Goal: Transaction & Acquisition: Purchase product/service

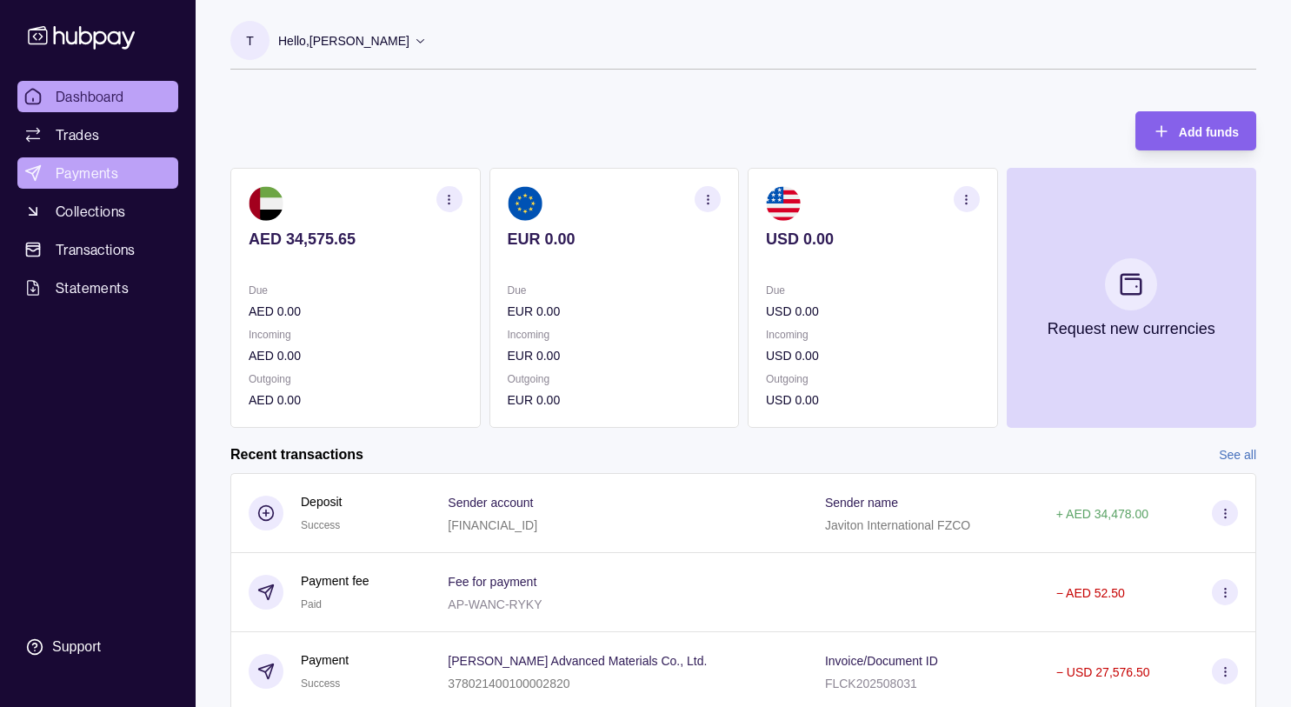
click at [90, 170] on span "Payments" at bounding box center [87, 173] width 63 height 21
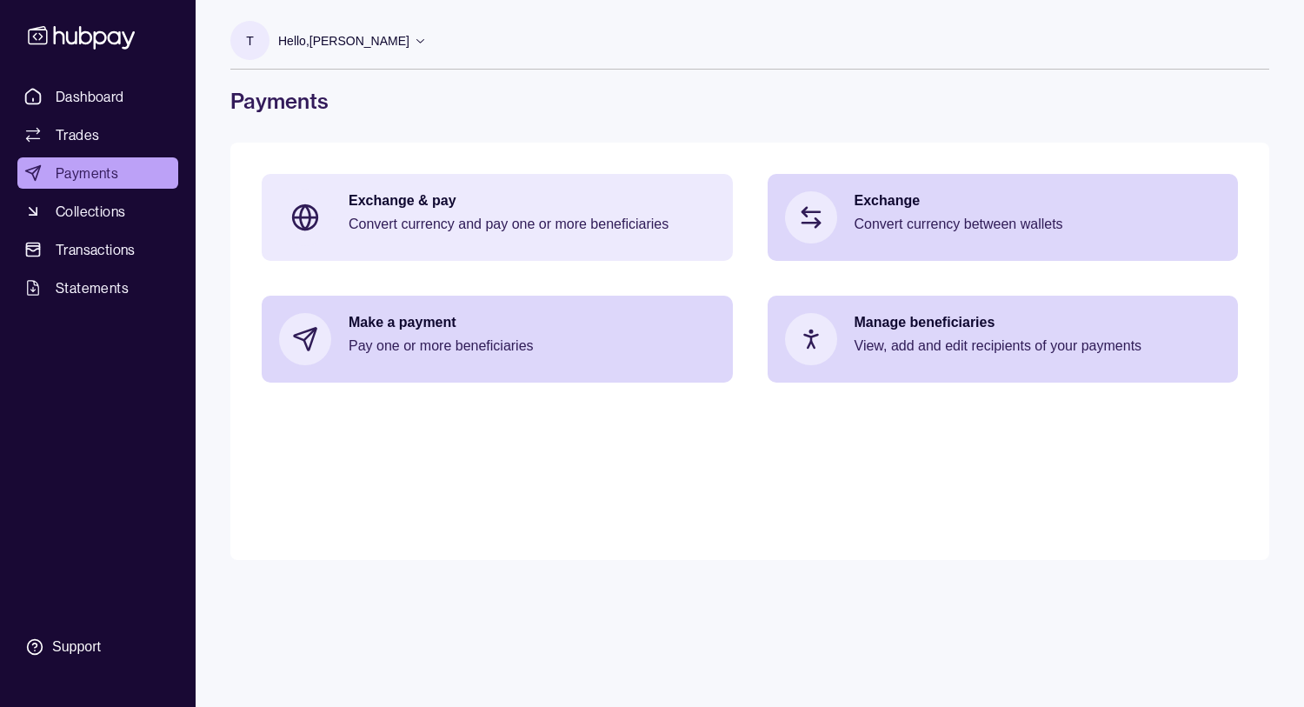
click at [488, 211] on div "Exchange & pay Convert currency and pay one or more beneficiaries" at bounding box center [532, 217] width 367 height 52
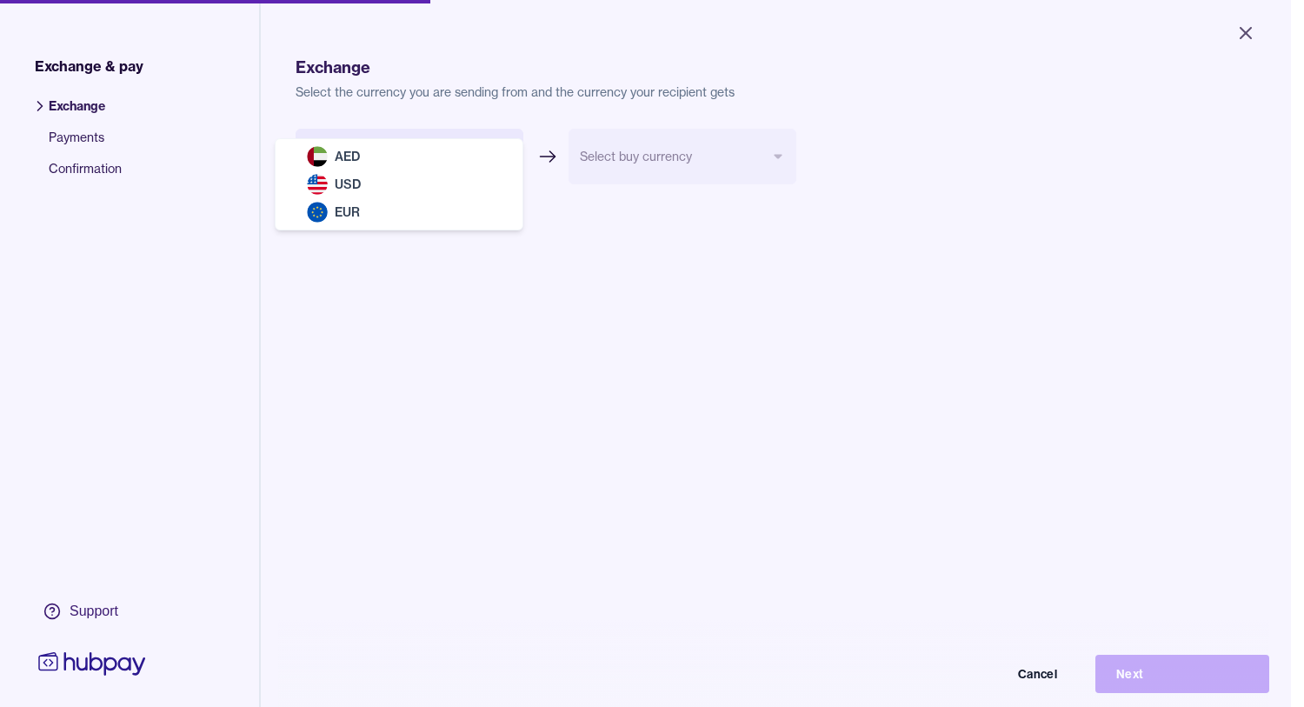
click at [513, 148] on body "Close Exchange & pay Exchange Payments Confirmation Support Exchange Select the…" at bounding box center [645, 353] width 1291 height 707
select select "***"
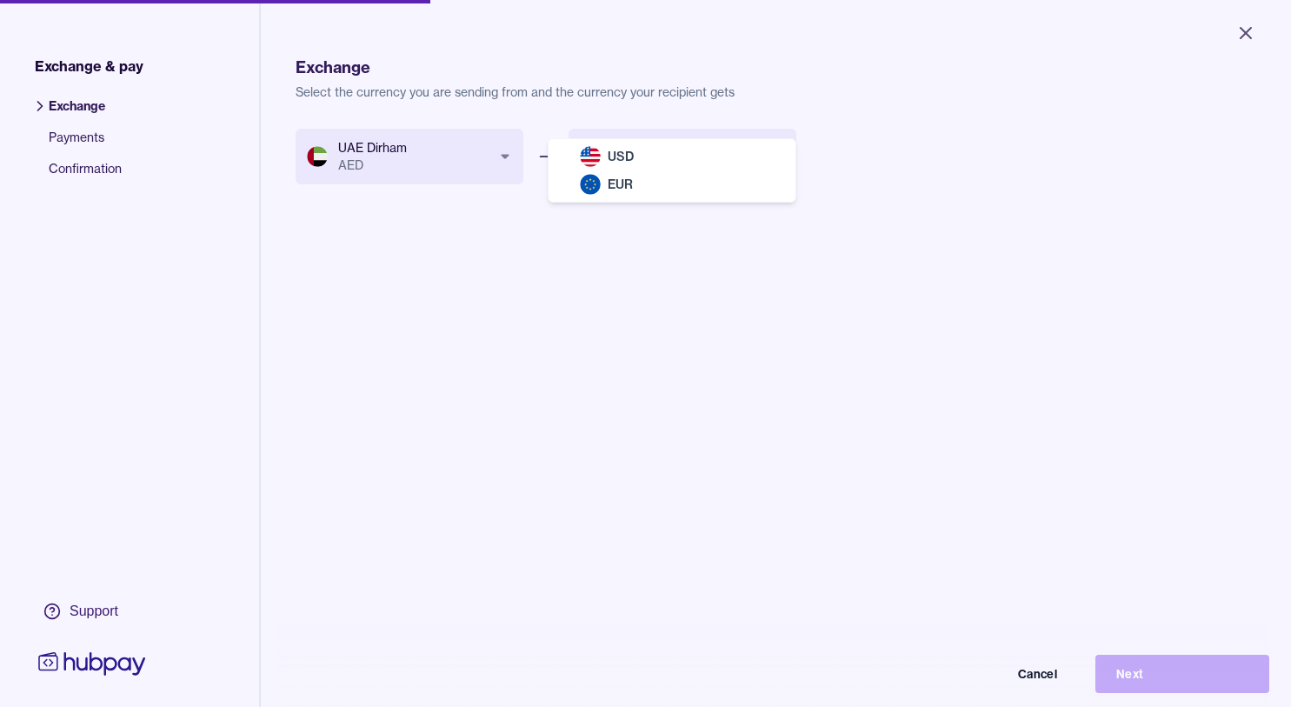
click at [777, 154] on body "Close Exchange & pay Exchange Payments Confirmation Support Exchange Select the…" at bounding box center [645, 353] width 1291 height 707
select select "***"
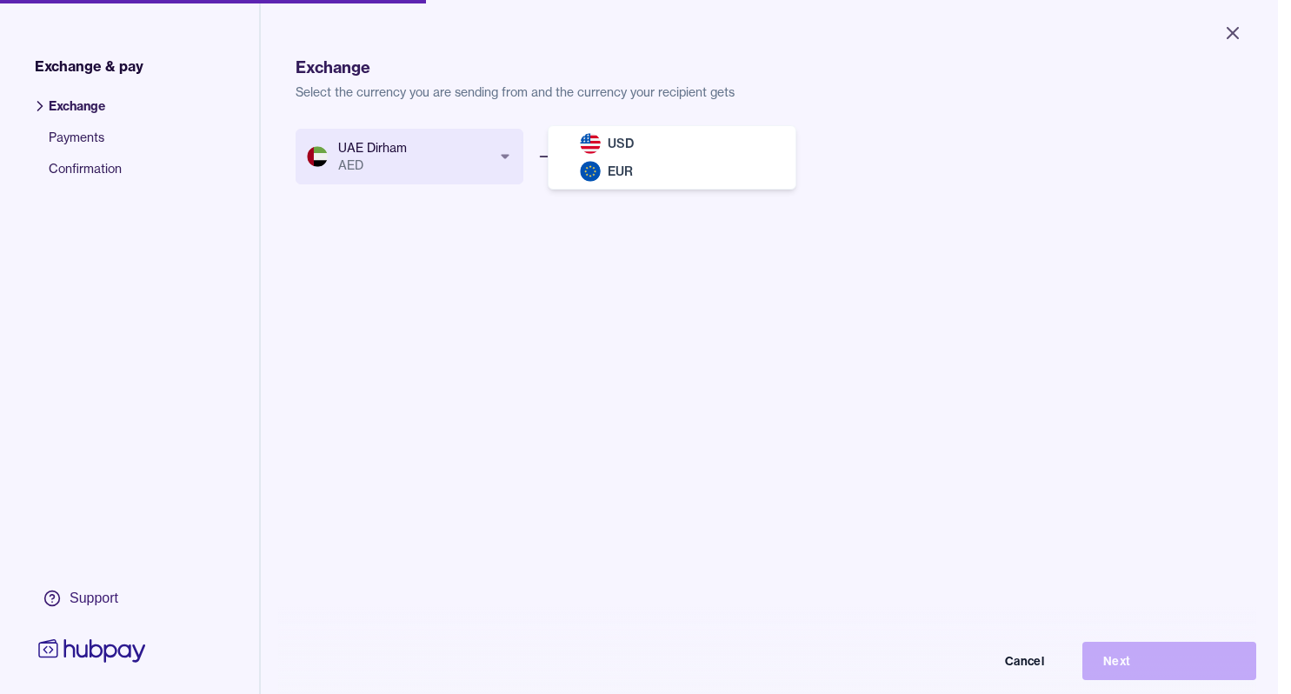
click at [777, 154] on body "Close Exchange & pay Exchange Payments Confirmation Support Exchange Select the…" at bounding box center [639, 347] width 1278 height 694
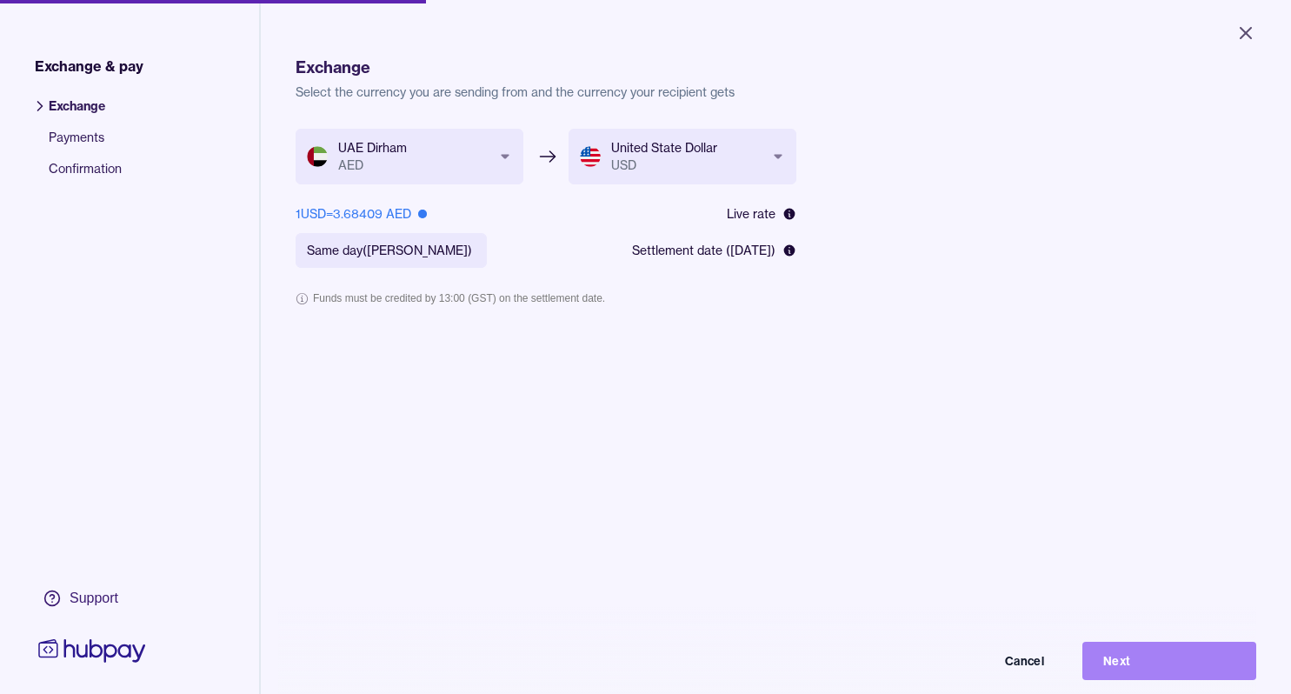
click at [1154, 669] on button "Next" at bounding box center [1169, 661] width 174 height 38
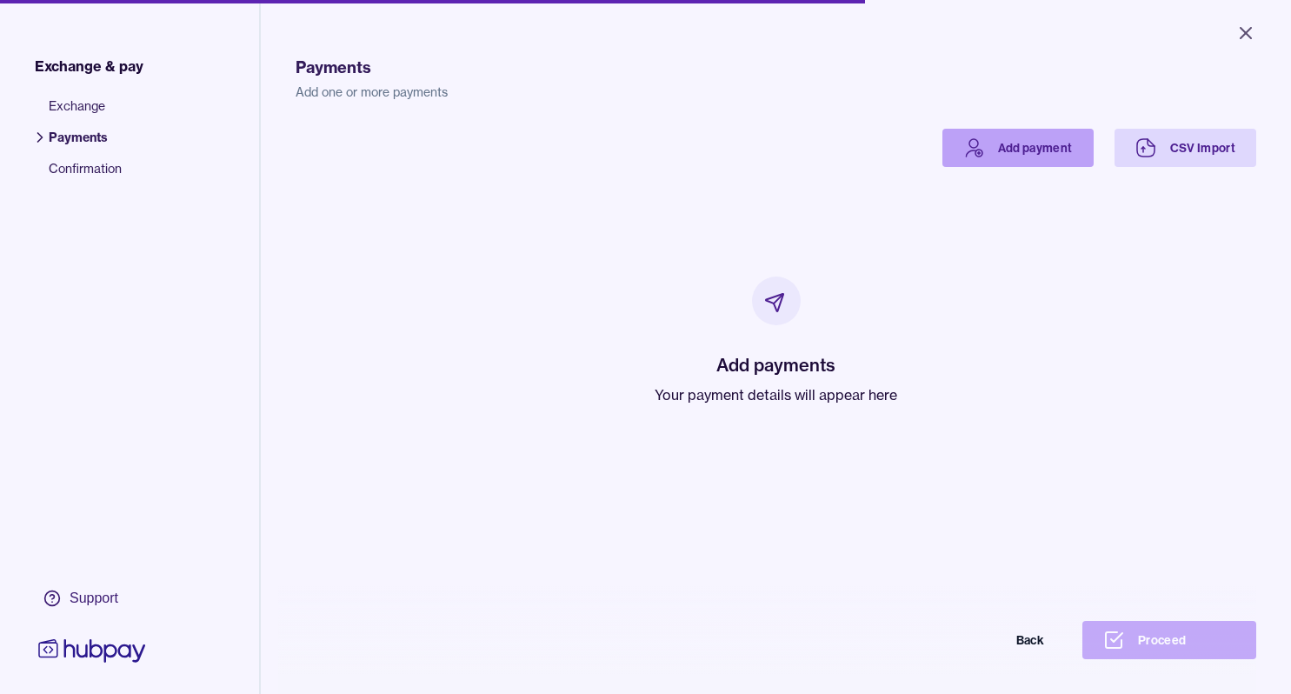
click at [1010, 145] on link "Add payment" at bounding box center [1017, 148] width 151 height 38
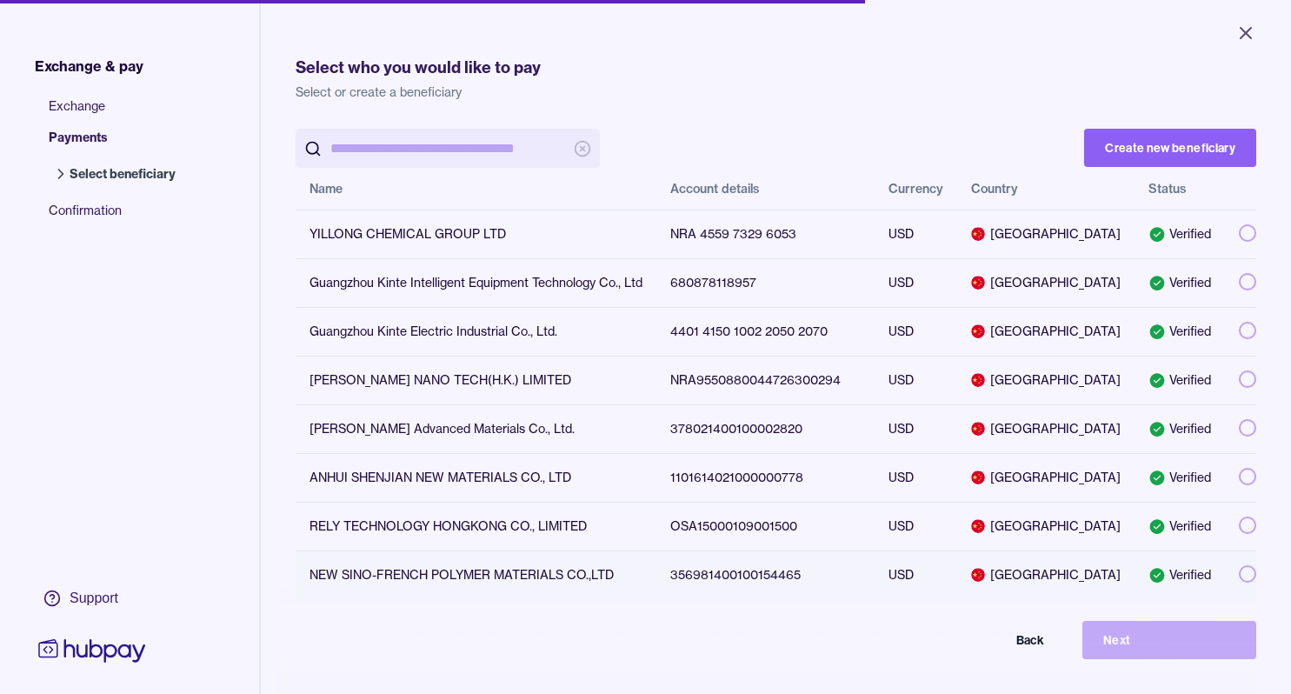
click at [1239, 571] on button "button" at bounding box center [1247, 573] width 17 height 17
click at [1147, 648] on button "Next" at bounding box center [1169, 640] width 174 height 38
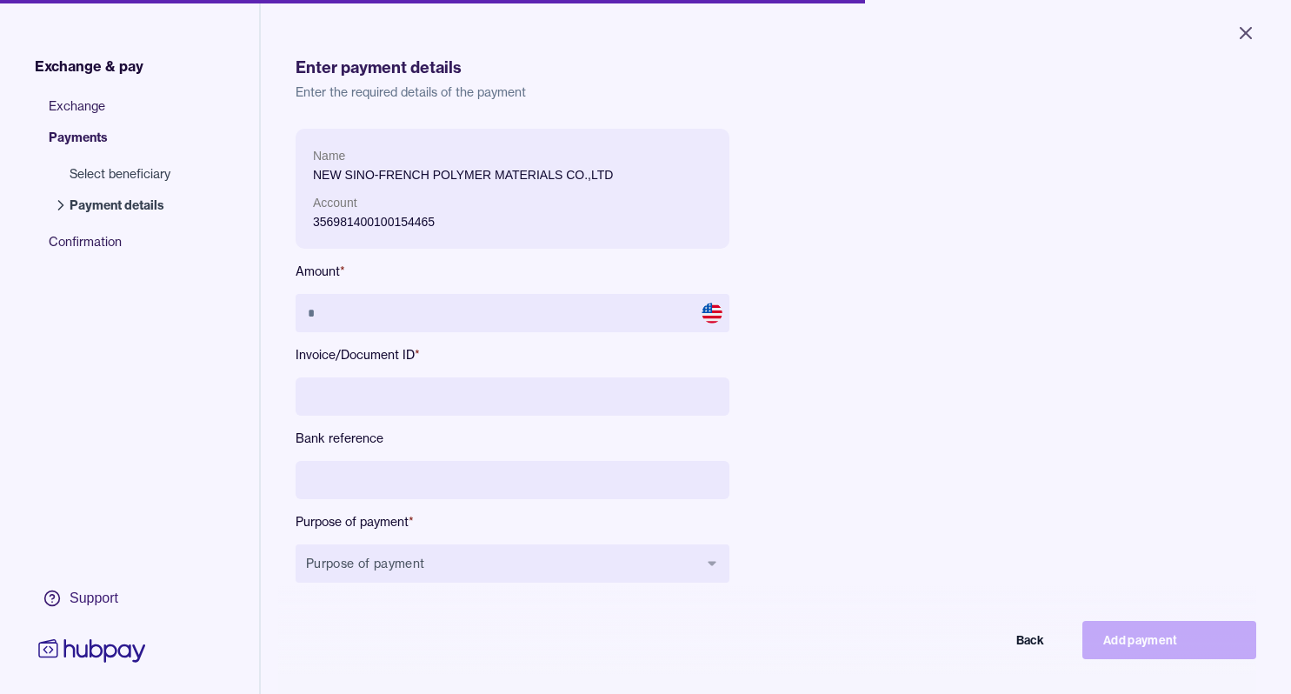
click at [403, 396] on input at bounding box center [513, 396] width 434 height 38
click at [325, 382] on div "Name NEW SINO-FRENCH POLYMER MATERIALS CO.,LTD Account 356981400100154465 Amoun…" at bounding box center [513, 370] width 434 height 482
click at [329, 396] on input "*" at bounding box center [513, 396] width 434 height 38
type input "**********"
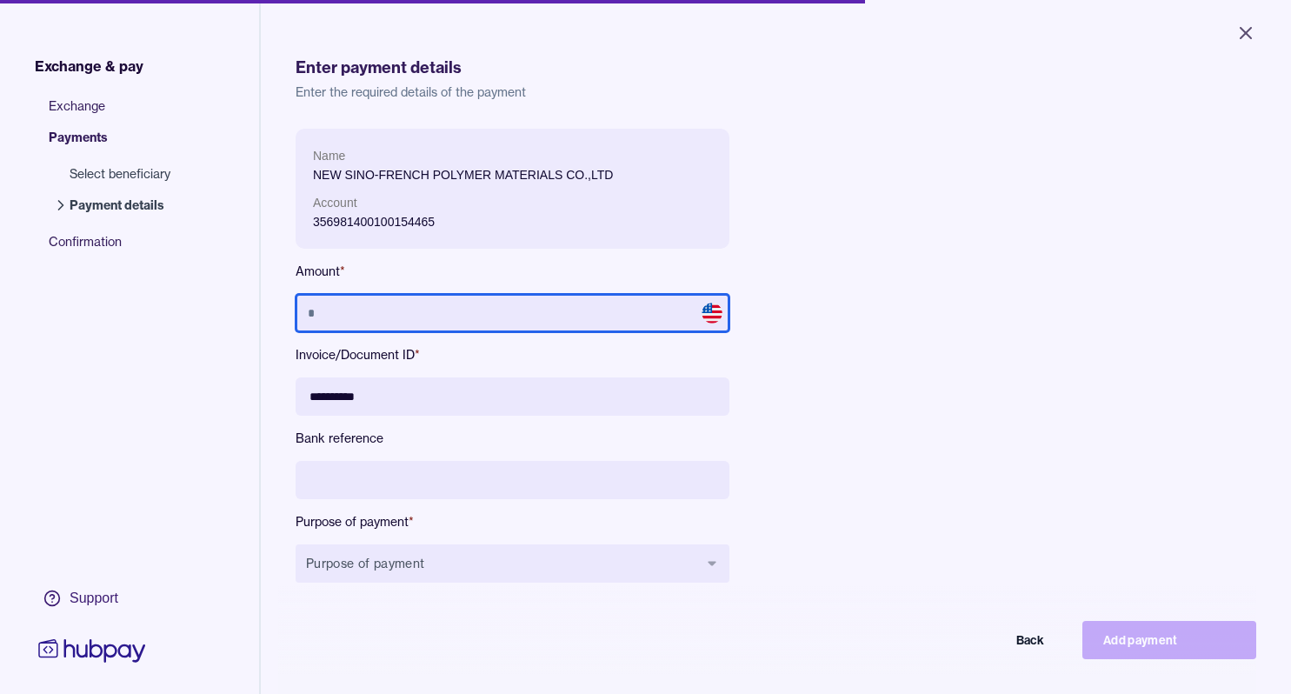
click at [400, 317] on input "text" at bounding box center [513, 313] width 434 height 38
click at [400, 317] on input "**" at bounding box center [513, 313] width 434 height 38
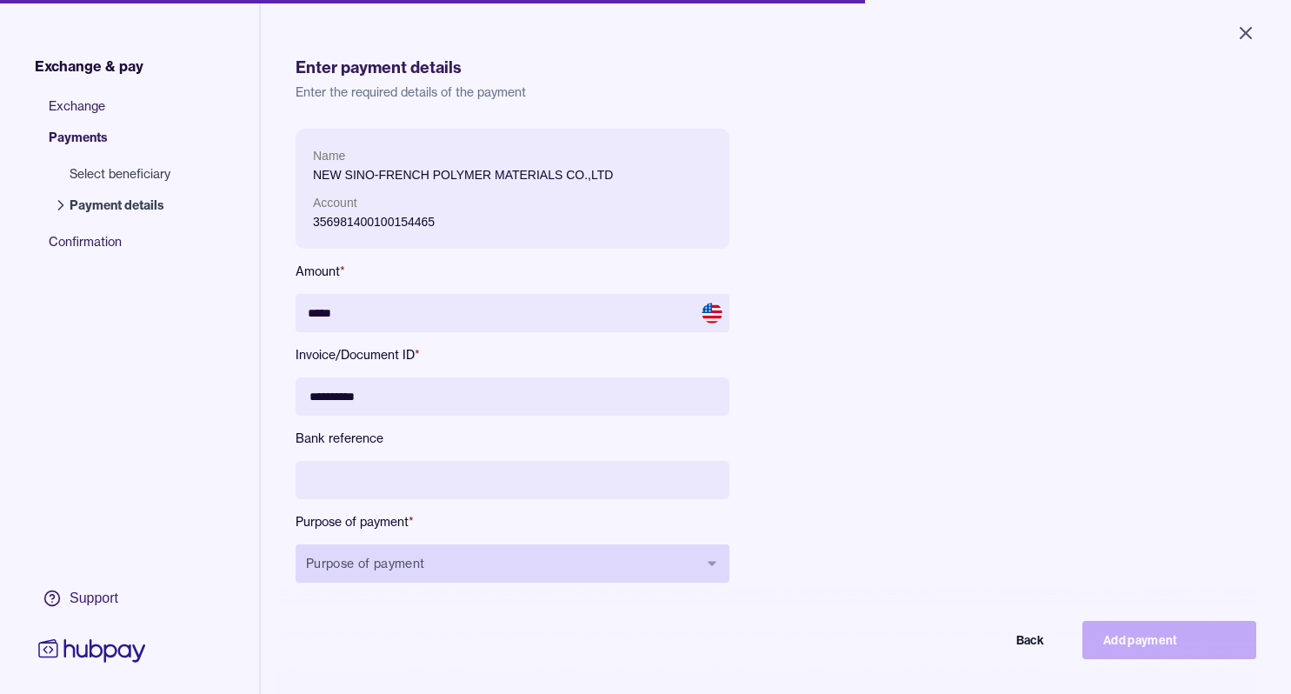
click at [713, 562] on icon "button" at bounding box center [713, 563] width 8 height 4
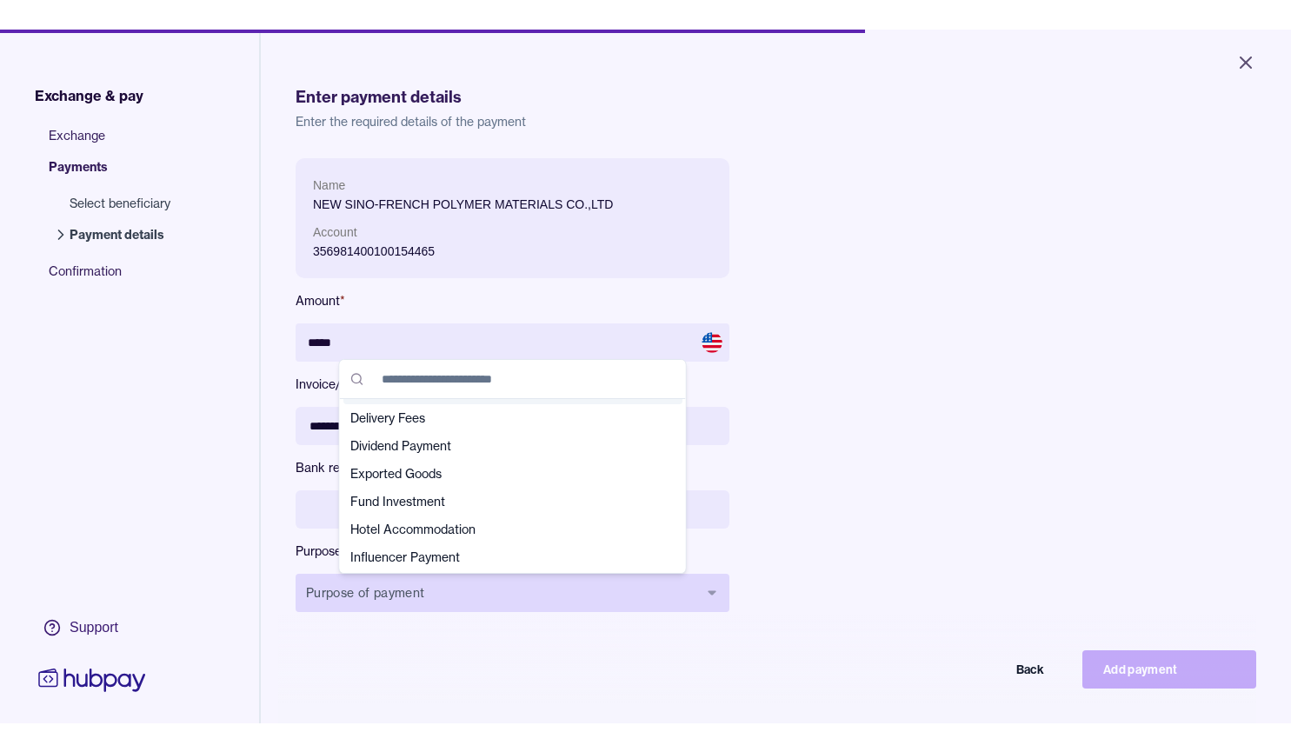
scroll to position [141, 0]
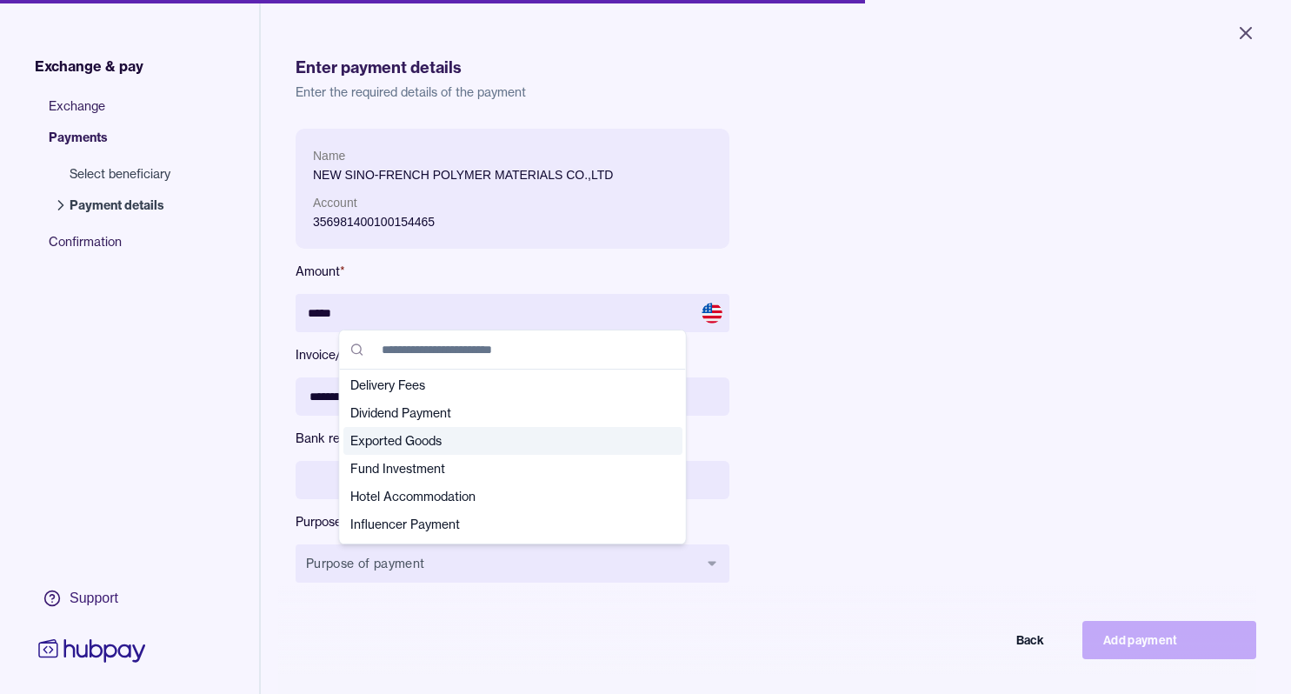
click at [456, 439] on span "Exported Goods" at bounding box center [502, 440] width 304 height 17
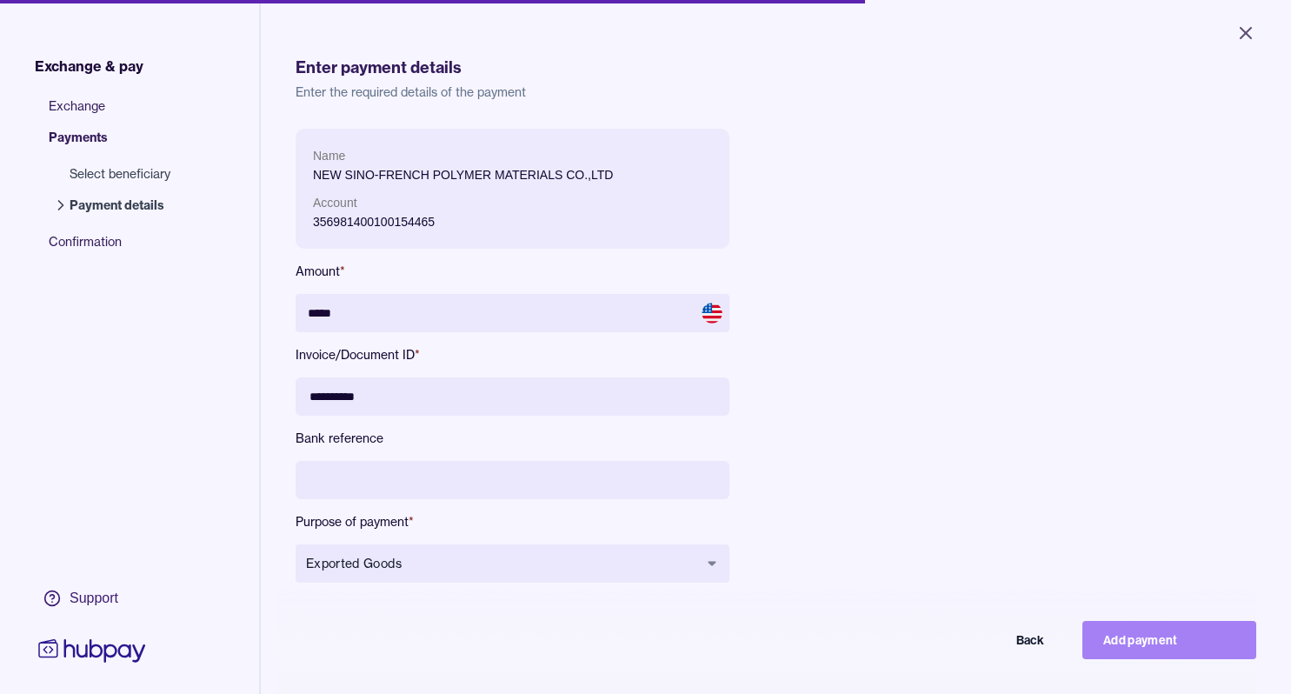
click at [1214, 652] on button "Add payment" at bounding box center [1169, 640] width 174 height 38
type input "****"
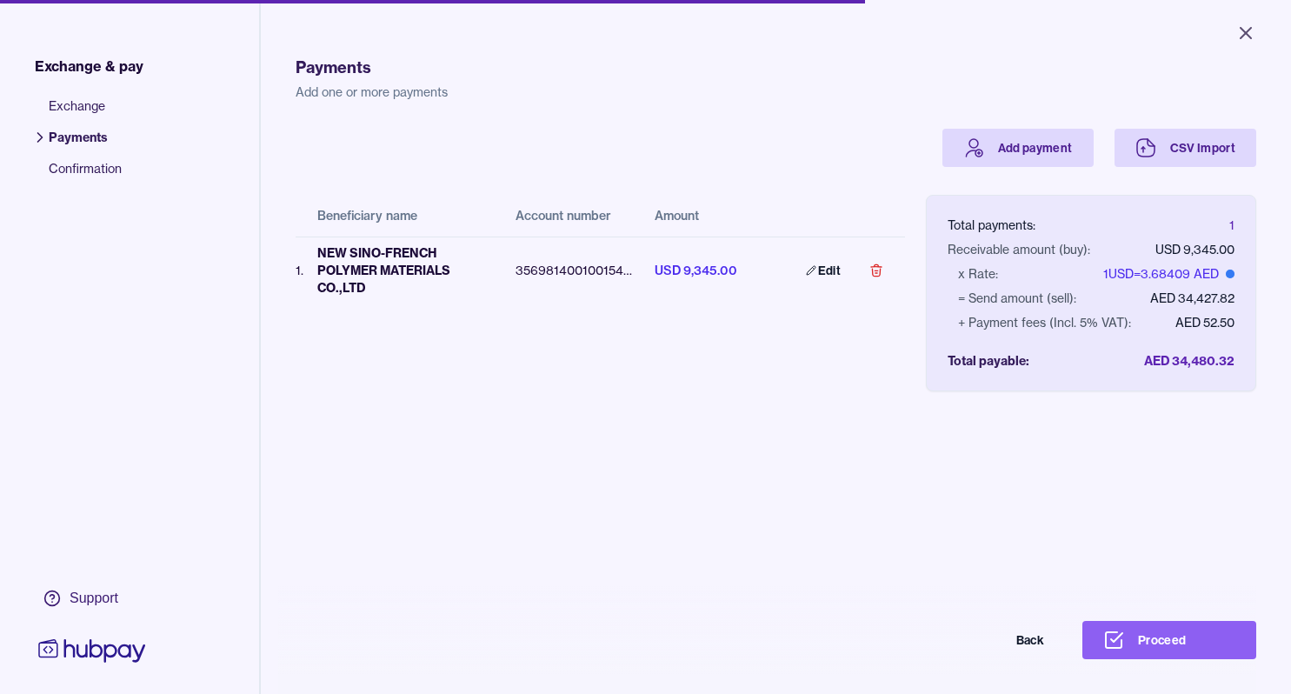
click at [1214, 652] on button "Proceed" at bounding box center [1169, 640] width 174 height 38
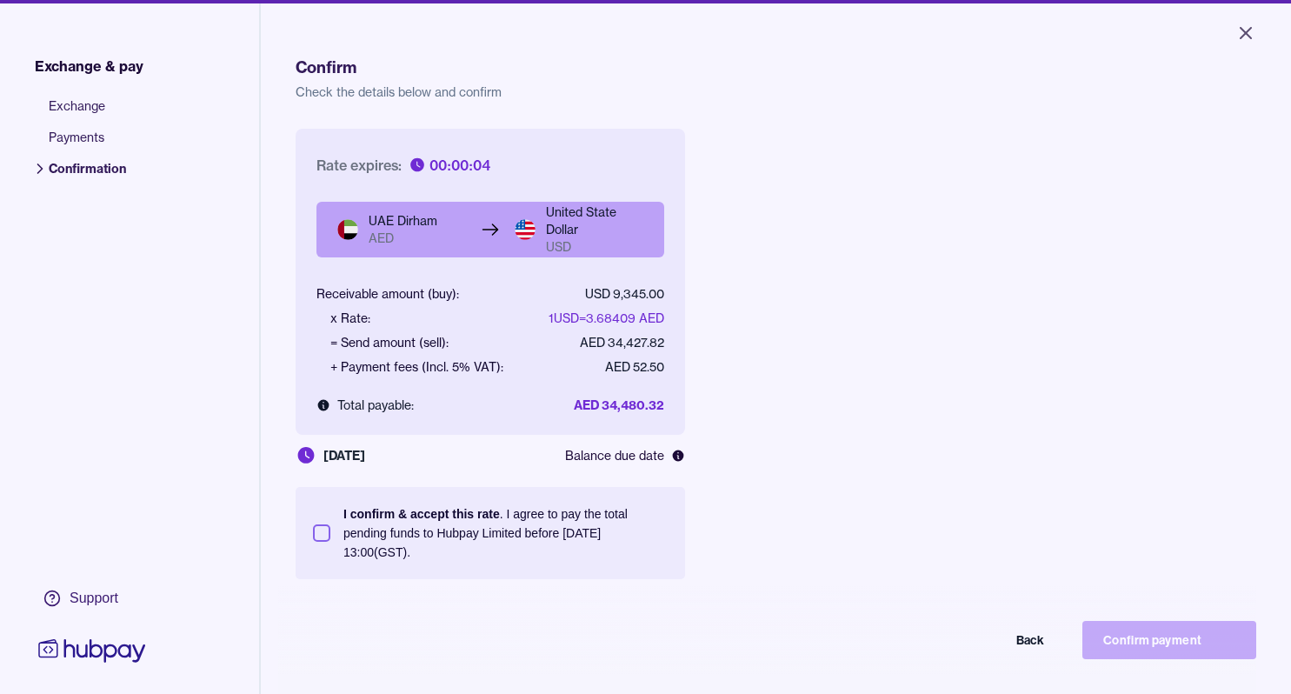
click at [321, 536] on button "I confirm & accept this rate . I agree to pay the total pending funds to Hubpay…" at bounding box center [321, 532] width 17 height 17
click at [1199, 653] on button "Confirm payment" at bounding box center [1169, 640] width 174 height 38
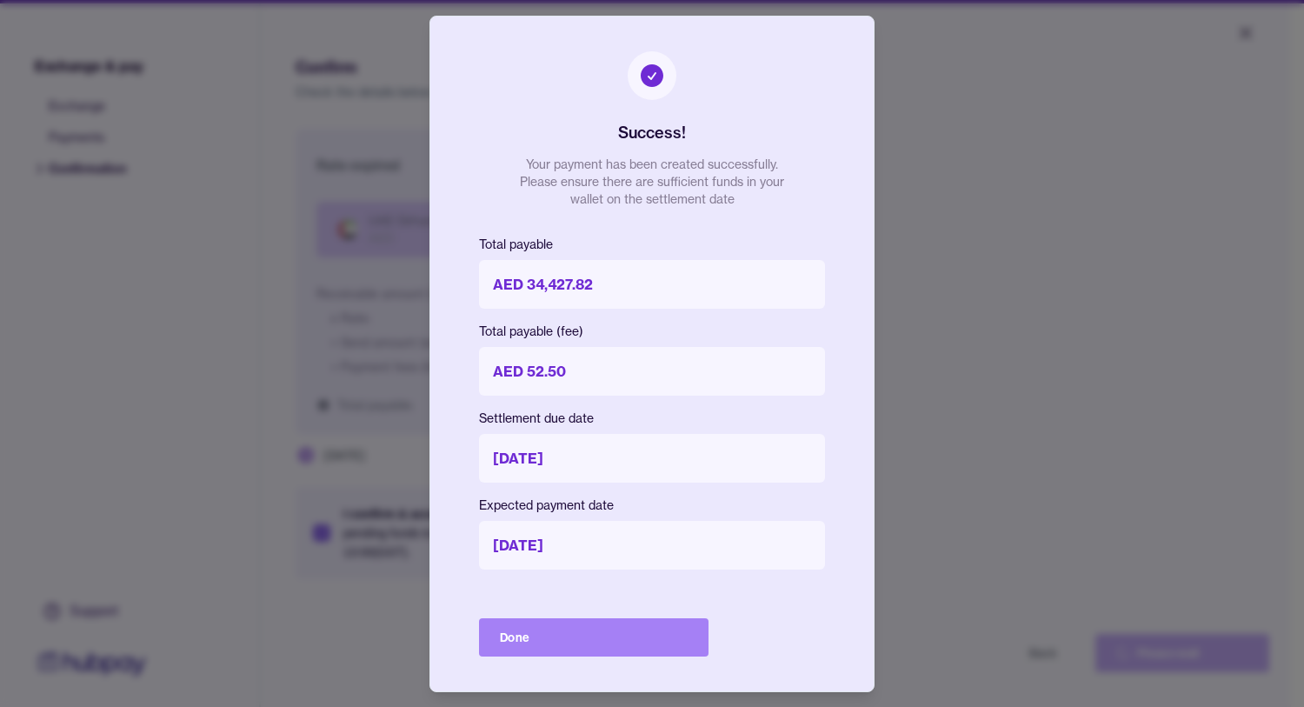
click at [593, 643] on button "Done" at bounding box center [594, 637] width 230 height 38
